Goal: Navigation & Orientation: Find specific page/section

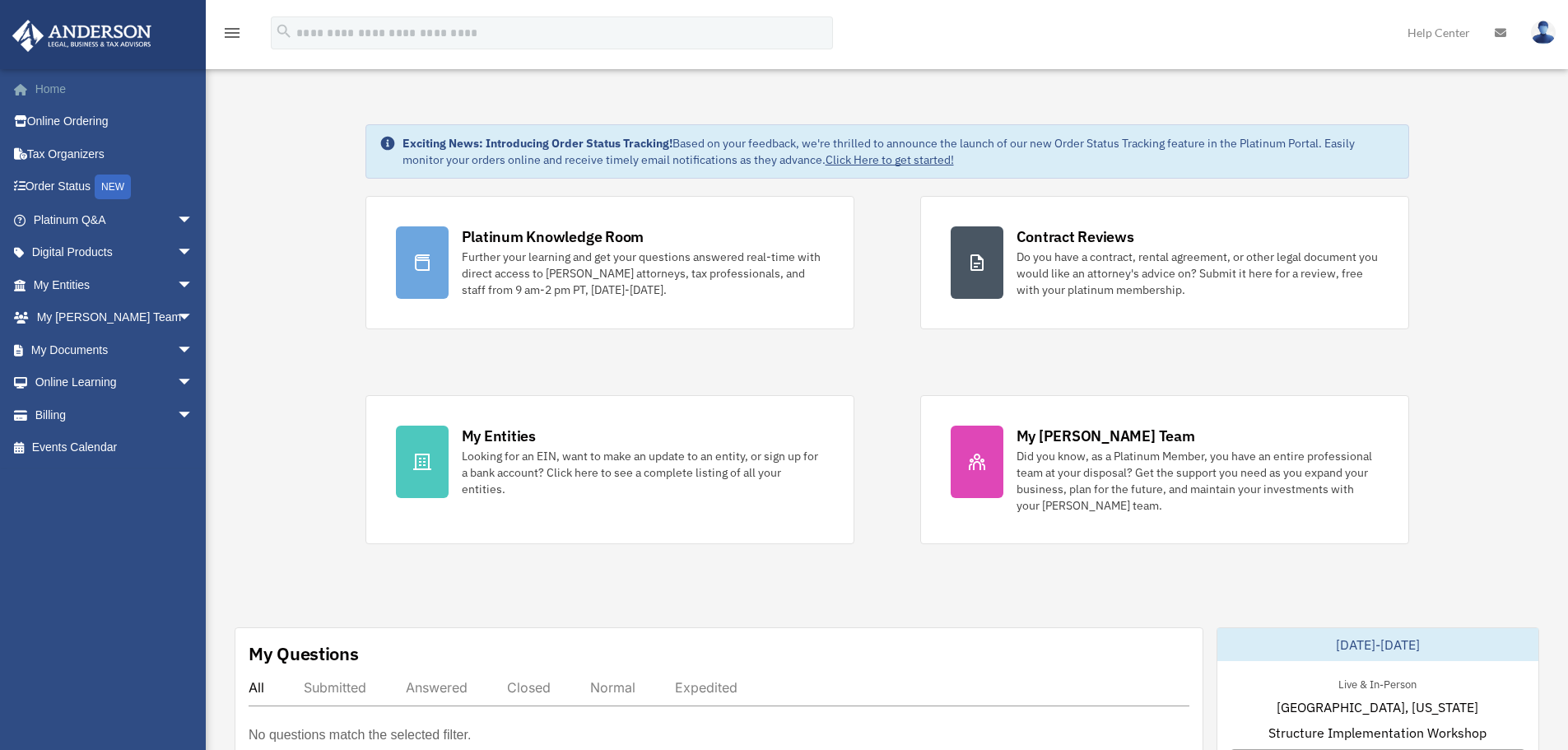
click at [70, 89] on link "Home" at bounding box center [115, 88] width 206 height 33
drag, startPoint x: 612, startPoint y: 0, endPoint x: 1010, endPoint y: 107, distance: 412.1
click at [118, 216] on link "Platinum Q&A arrow_drop_down" at bounding box center [115, 219] width 206 height 33
click at [177, 221] on span "arrow_drop_down" at bounding box center [193, 220] width 33 height 34
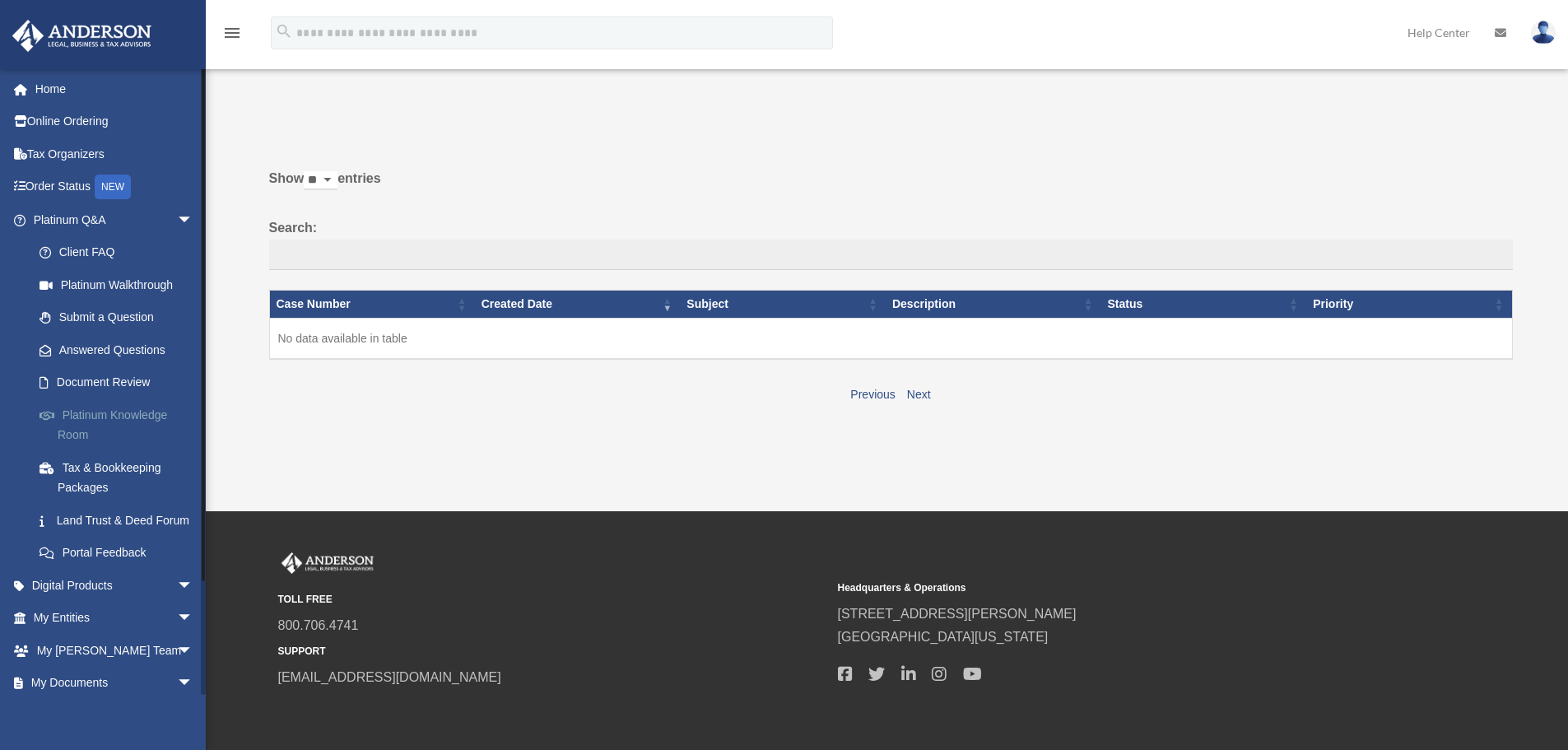
click at [143, 424] on link "Platinum Knowledge Room" at bounding box center [120, 424] width 195 height 52
click at [131, 416] on link "Platinum Knowledge Room" at bounding box center [120, 424] width 195 height 52
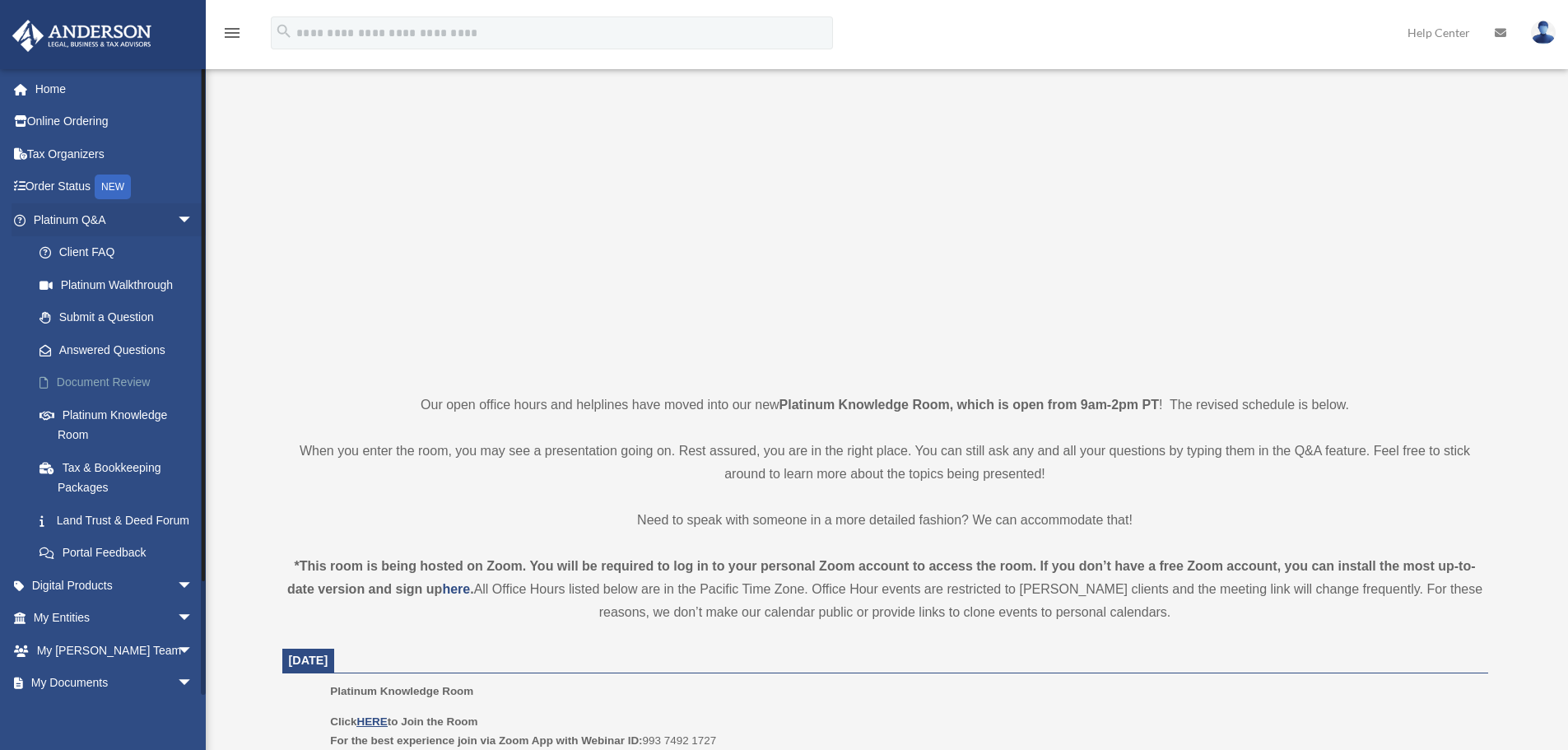
click at [127, 376] on link "Document Review" at bounding box center [120, 382] width 195 height 33
click at [109, 379] on link "Document Review" at bounding box center [120, 382] width 195 height 33
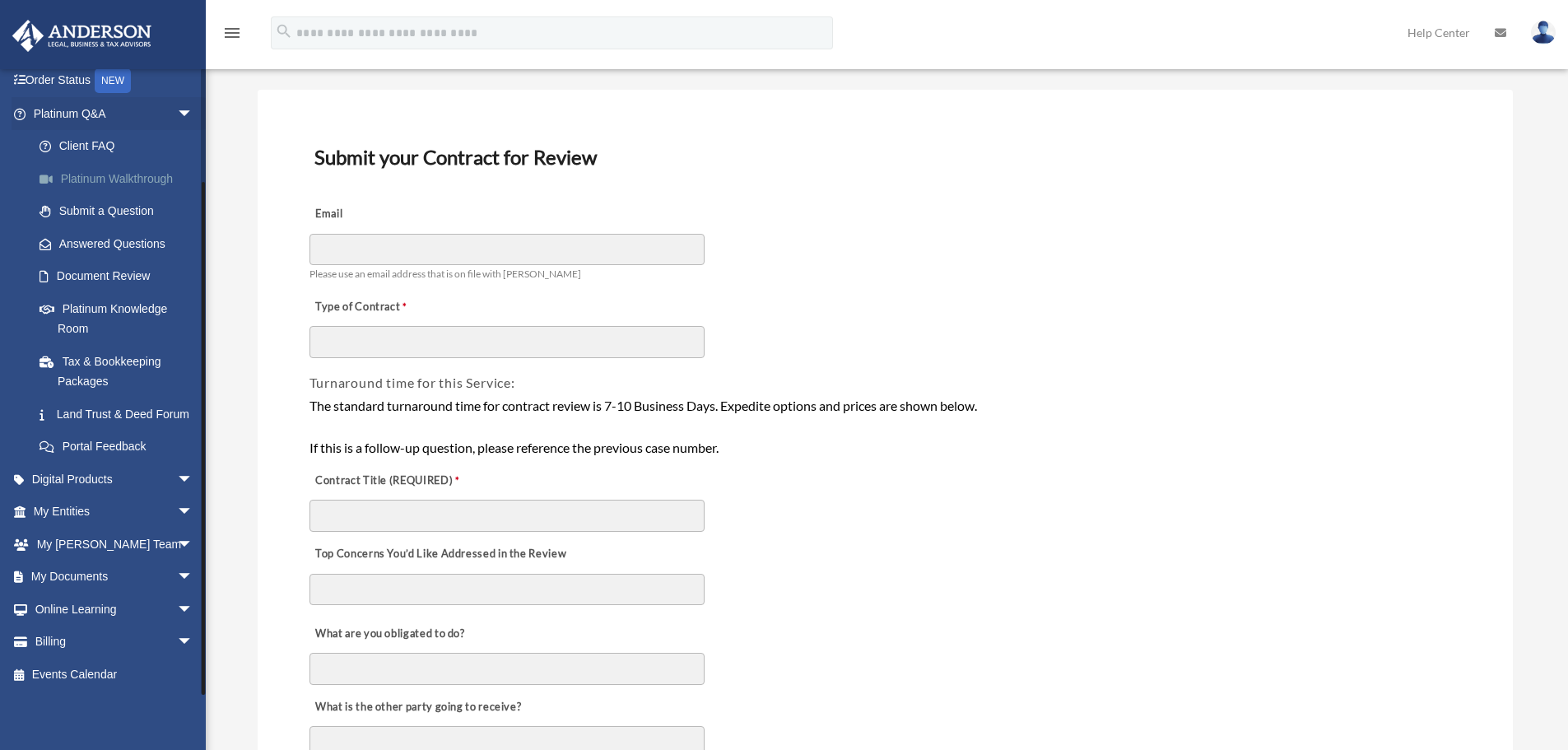
scroll to position [82, 0]
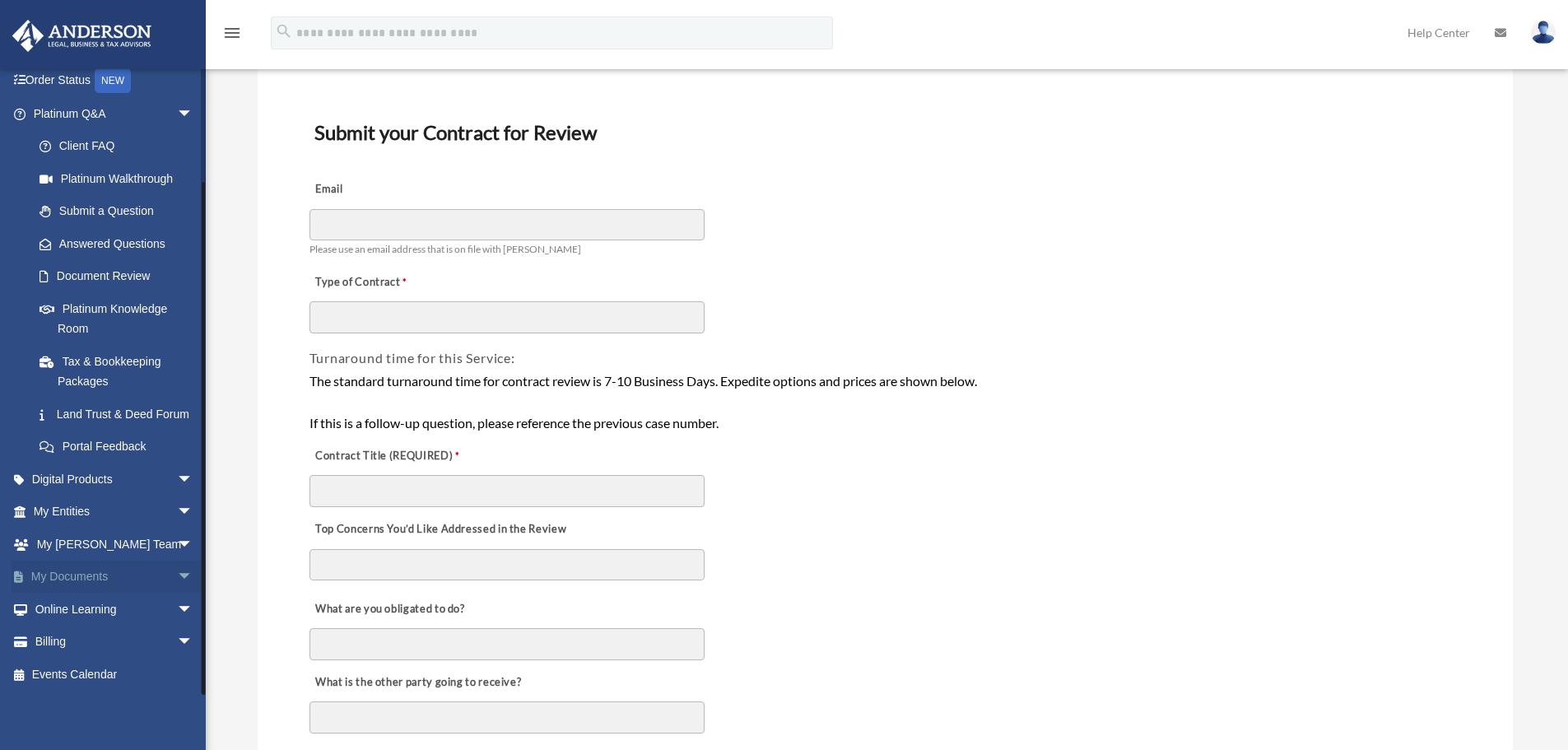
click at [87, 578] on link "My Documents arrow_drop_down" at bounding box center [115, 576] width 206 height 33
click at [87, 577] on link "My Documents arrow_drop_down" at bounding box center [115, 576] width 206 height 33
click at [177, 575] on span "arrow_drop_down" at bounding box center [193, 577] width 33 height 34
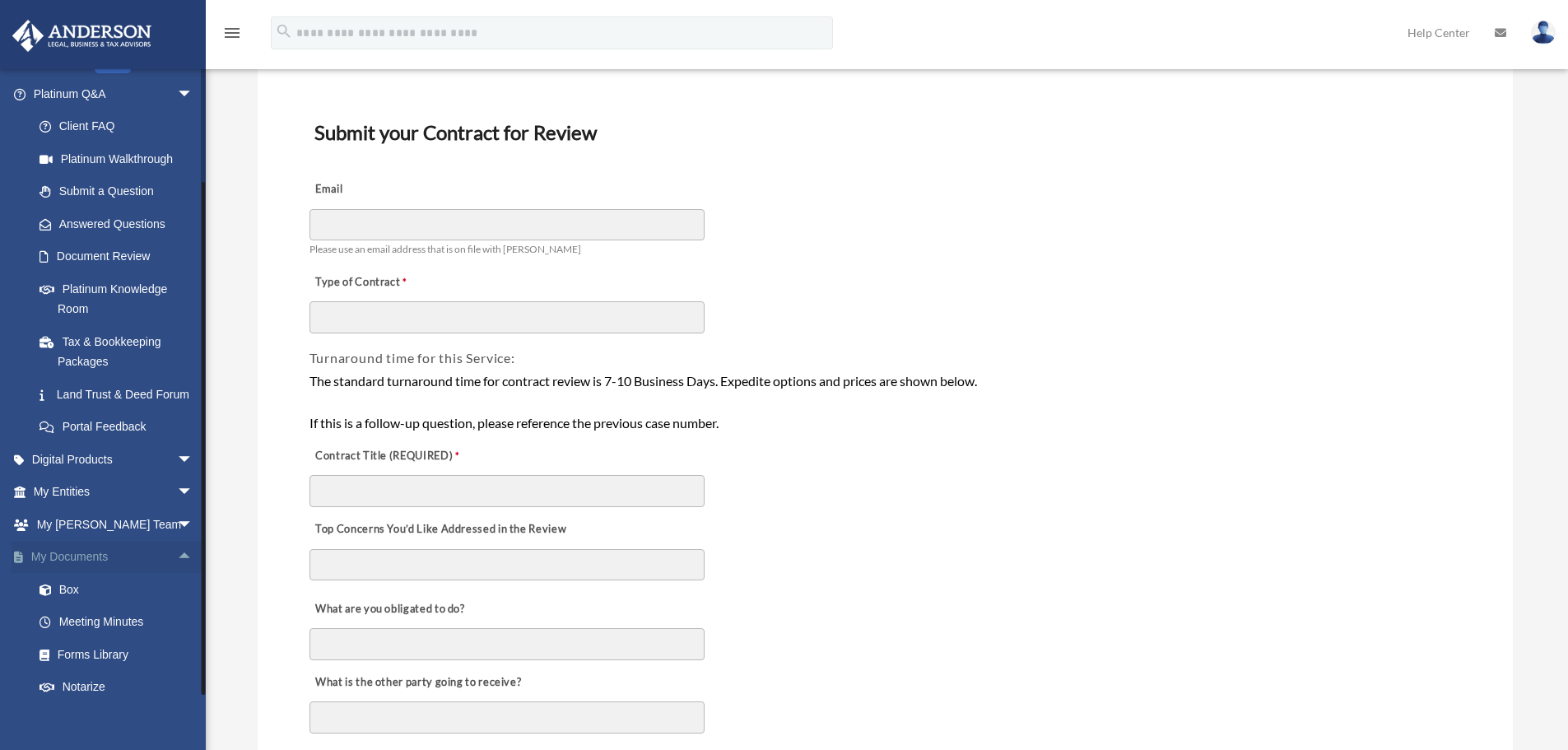
click at [177, 574] on span "arrow_drop_up" at bounding box center [193, 557] width 33 height 34
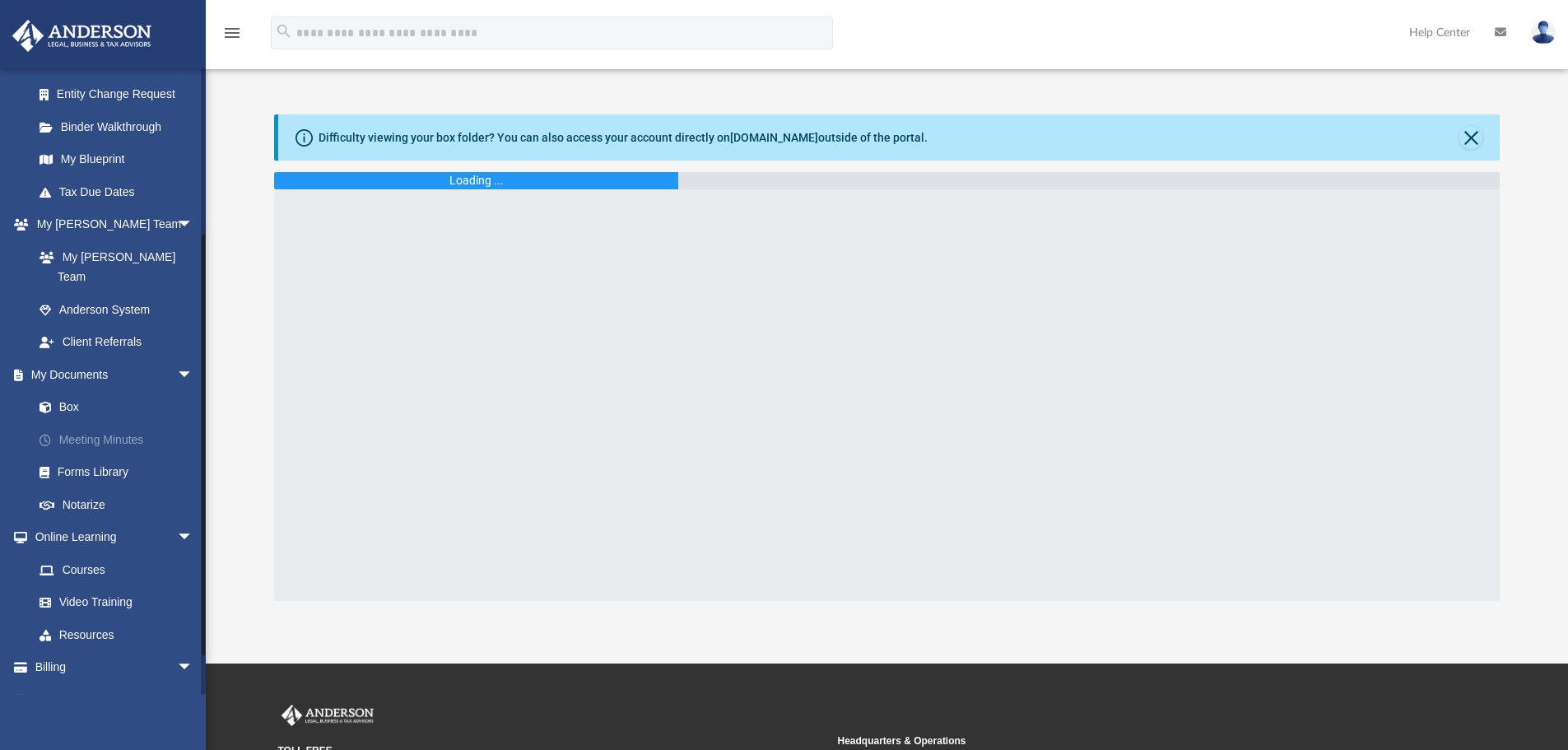
scroll to position [293, 0]
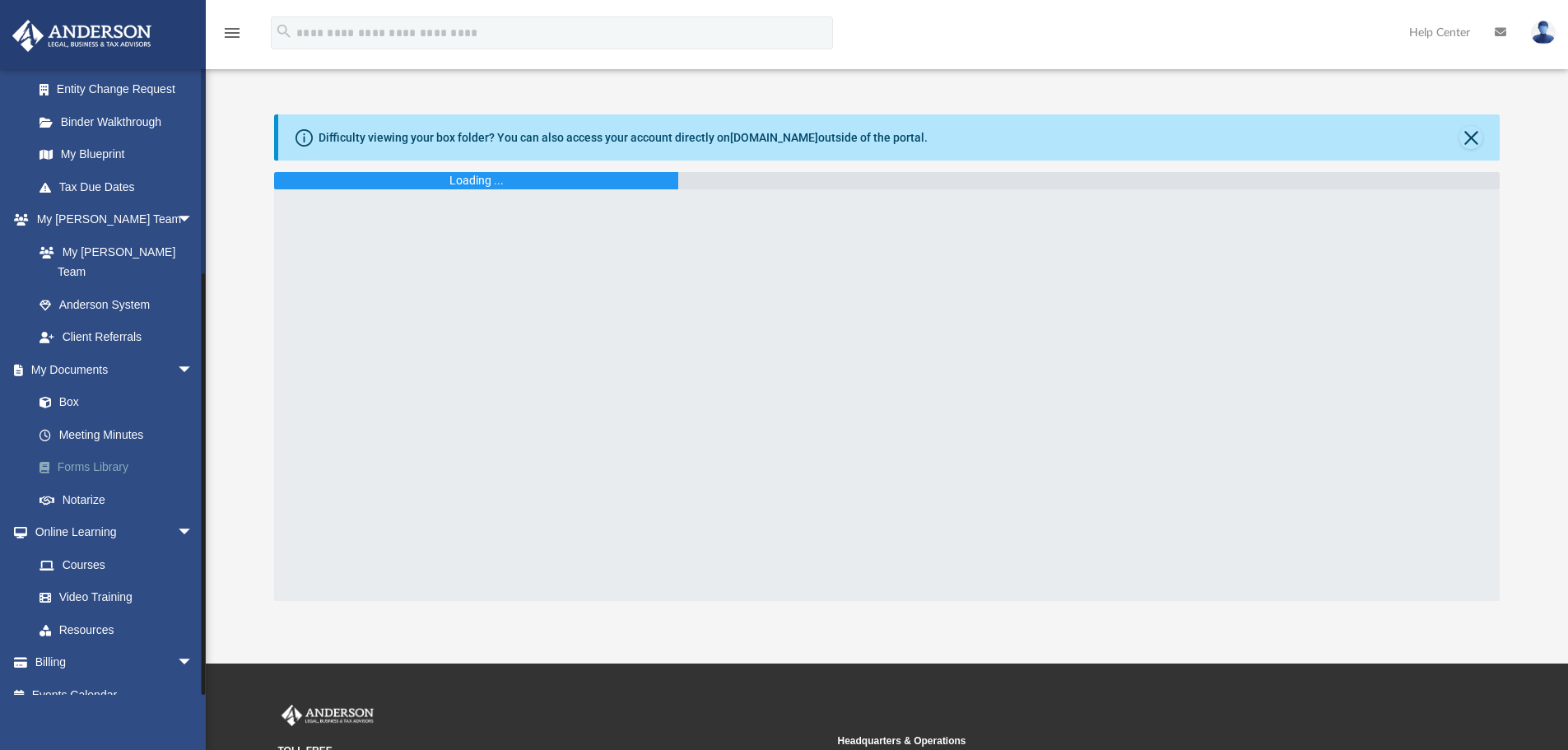
click at [111, 451] on link "Forms Library" at bounding box center [120, 466] width 195 height 33
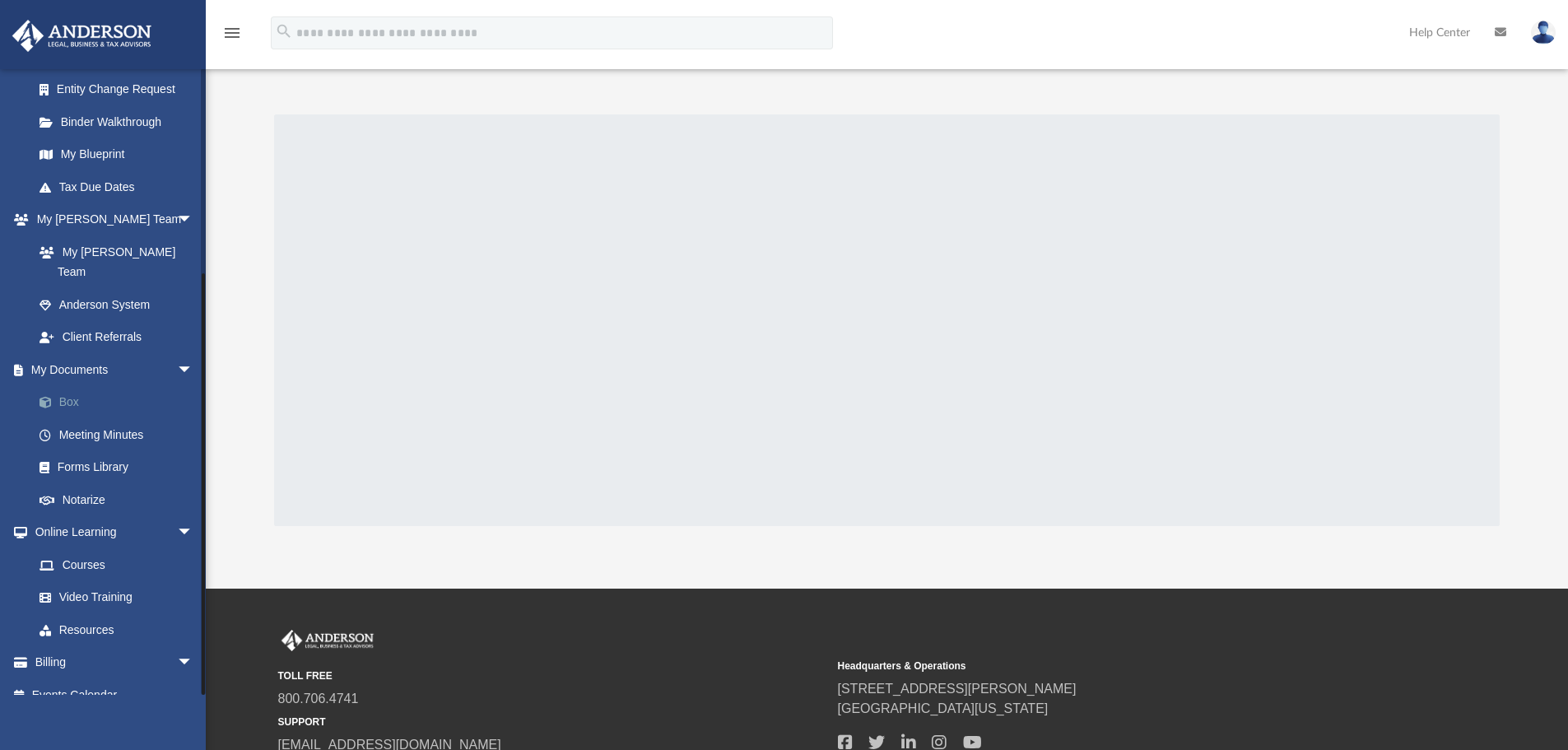
click at [89, 386] on link "Box" at bounding box center [120, 402] width 195 height 33
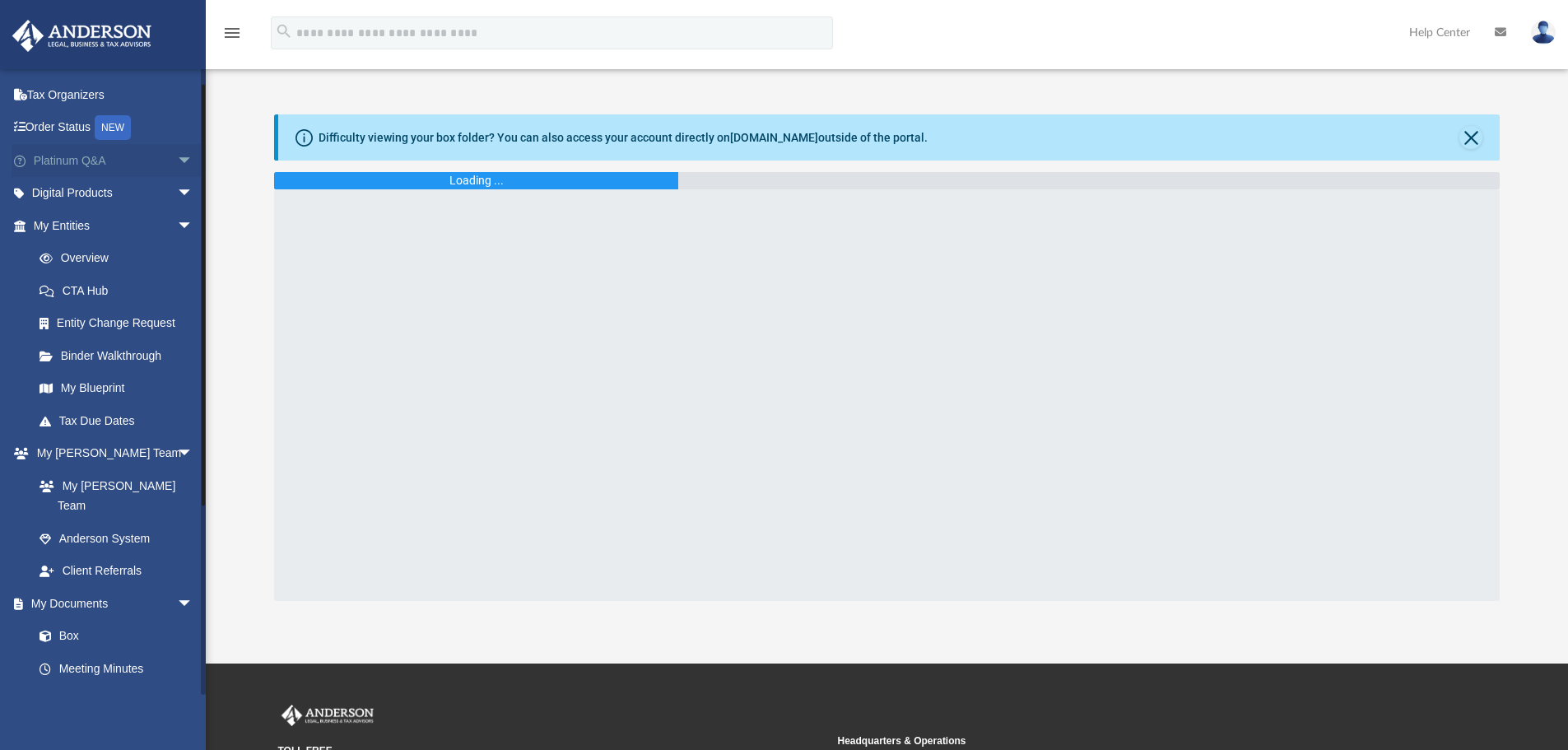
scroll to position [82, 0]
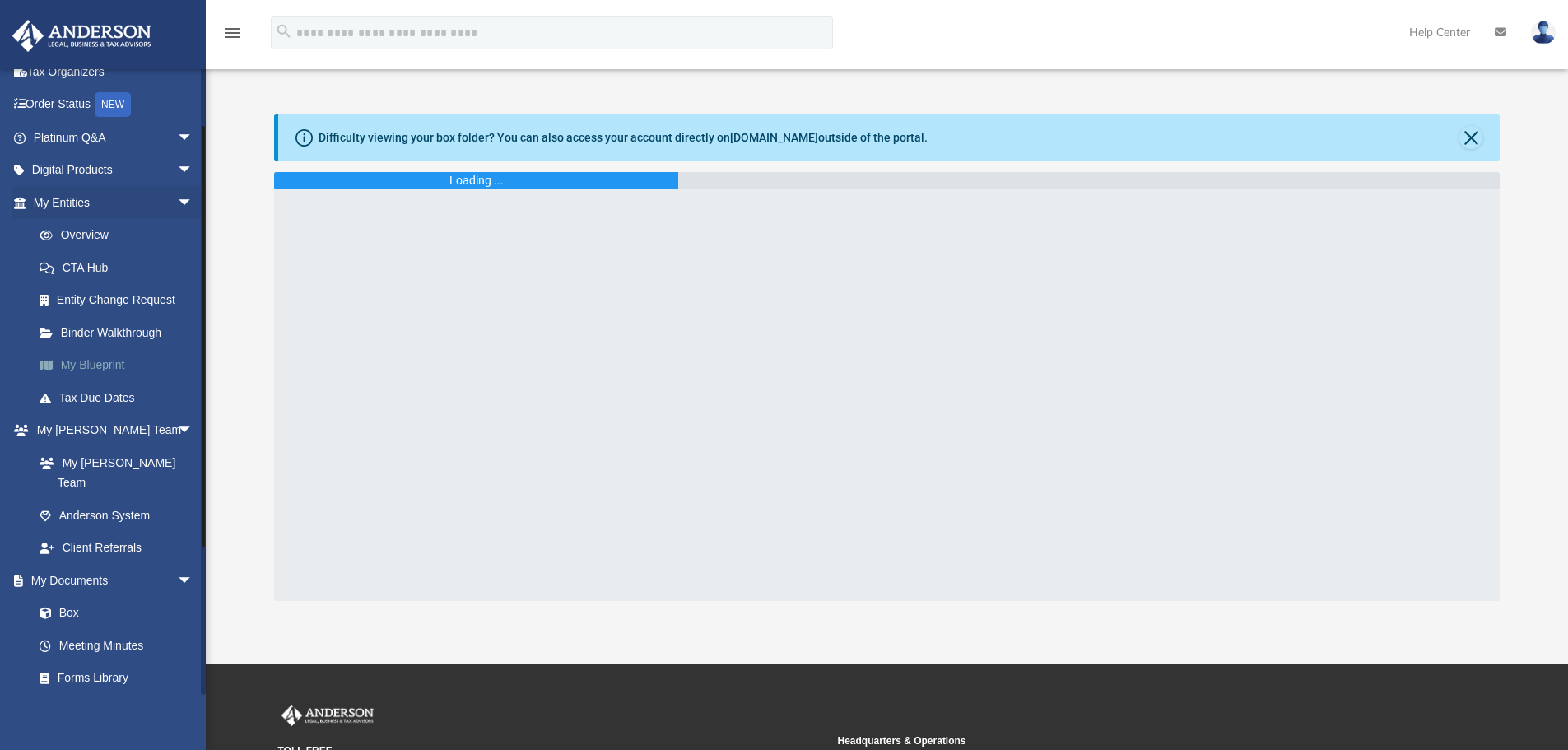
click at [103, 357] on link "My Blueprint" at bounding box center [120, 365] width 195 height 33
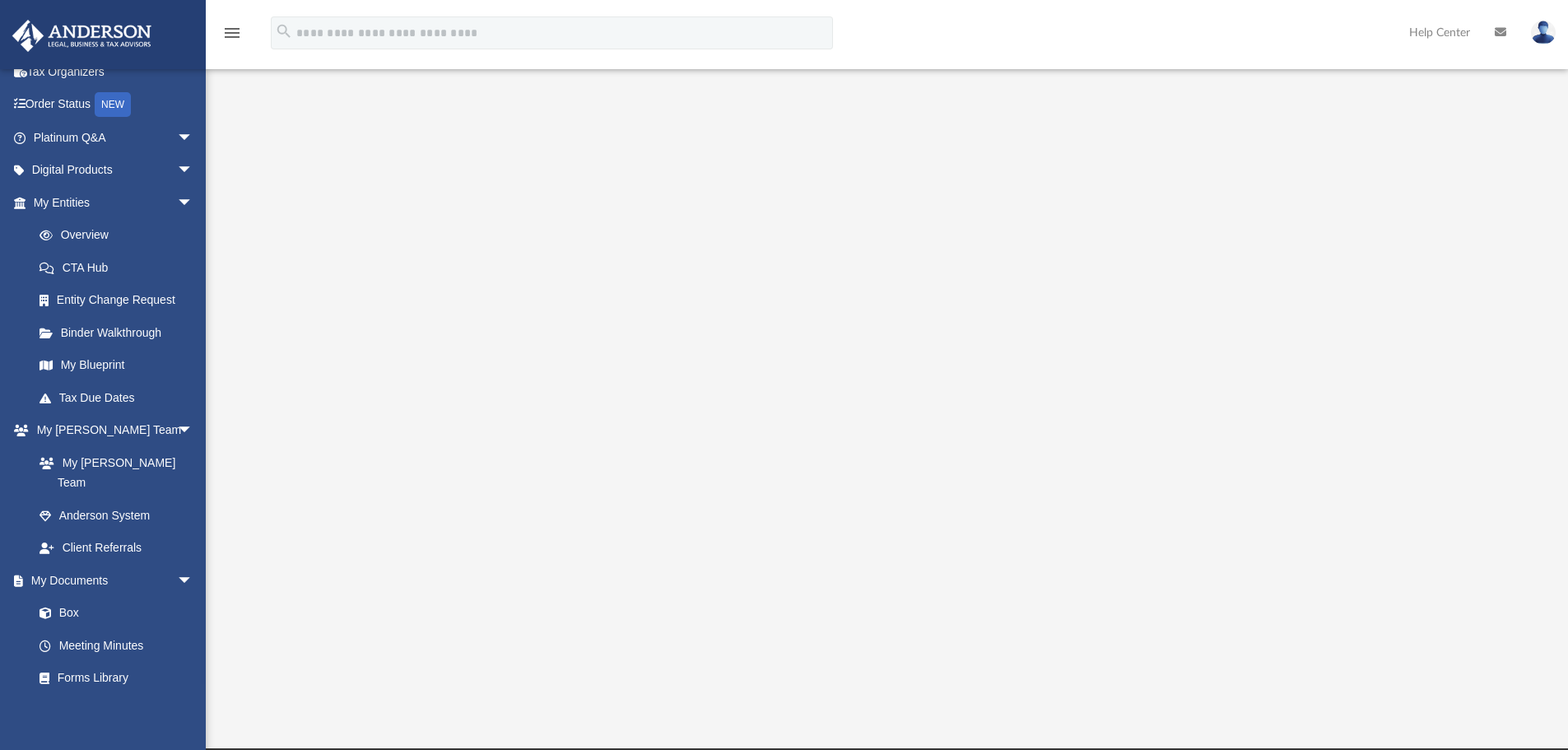
scroll to position [82, 0]
